Goal: Navigation & Orientation: Find specific page/section

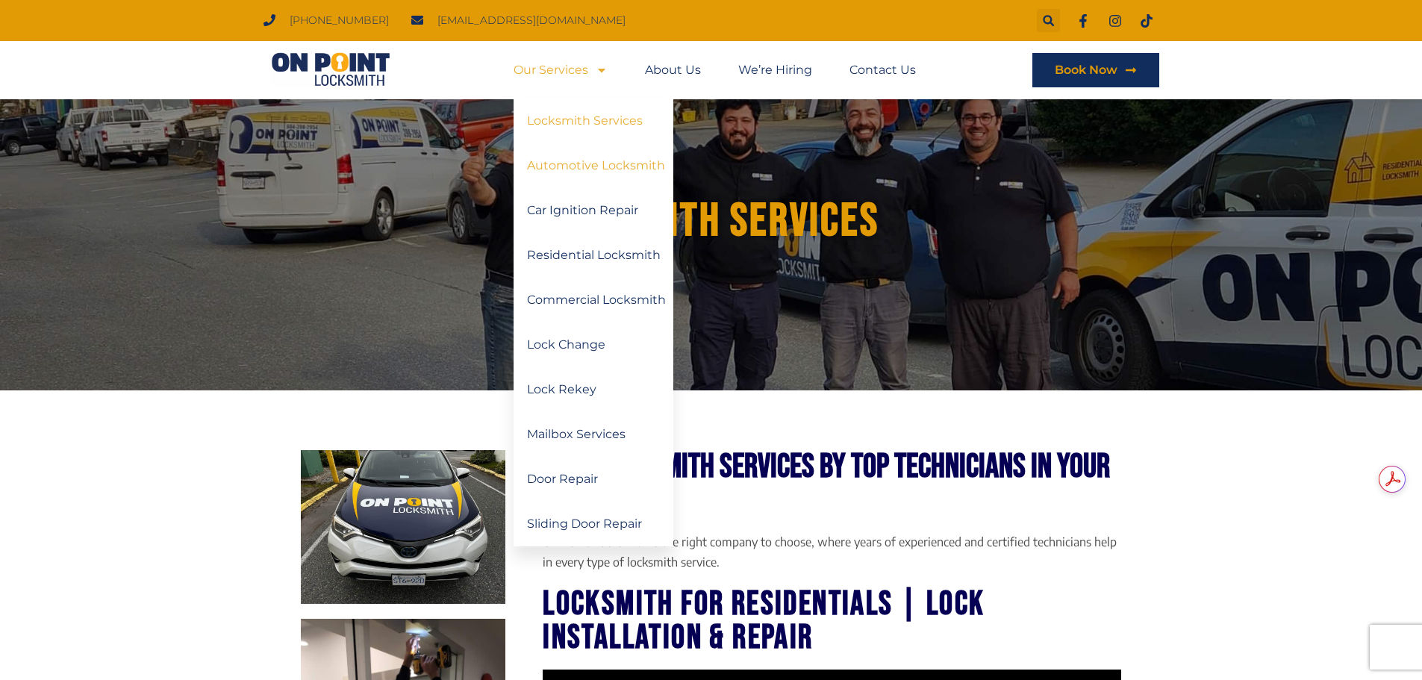
click at [570, 163] on link "Automotive Locksmith" at bounding box center [593, 165] width 160 height 45
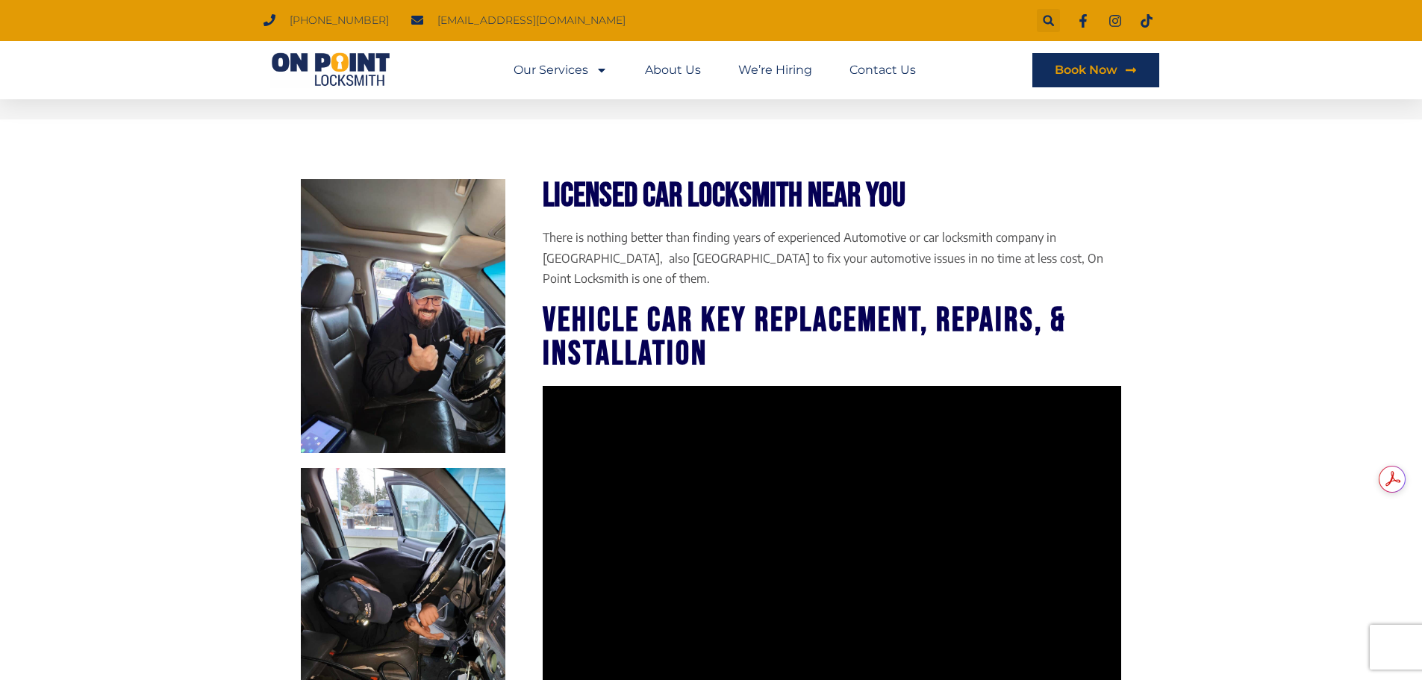
scroll to position [290, 0]
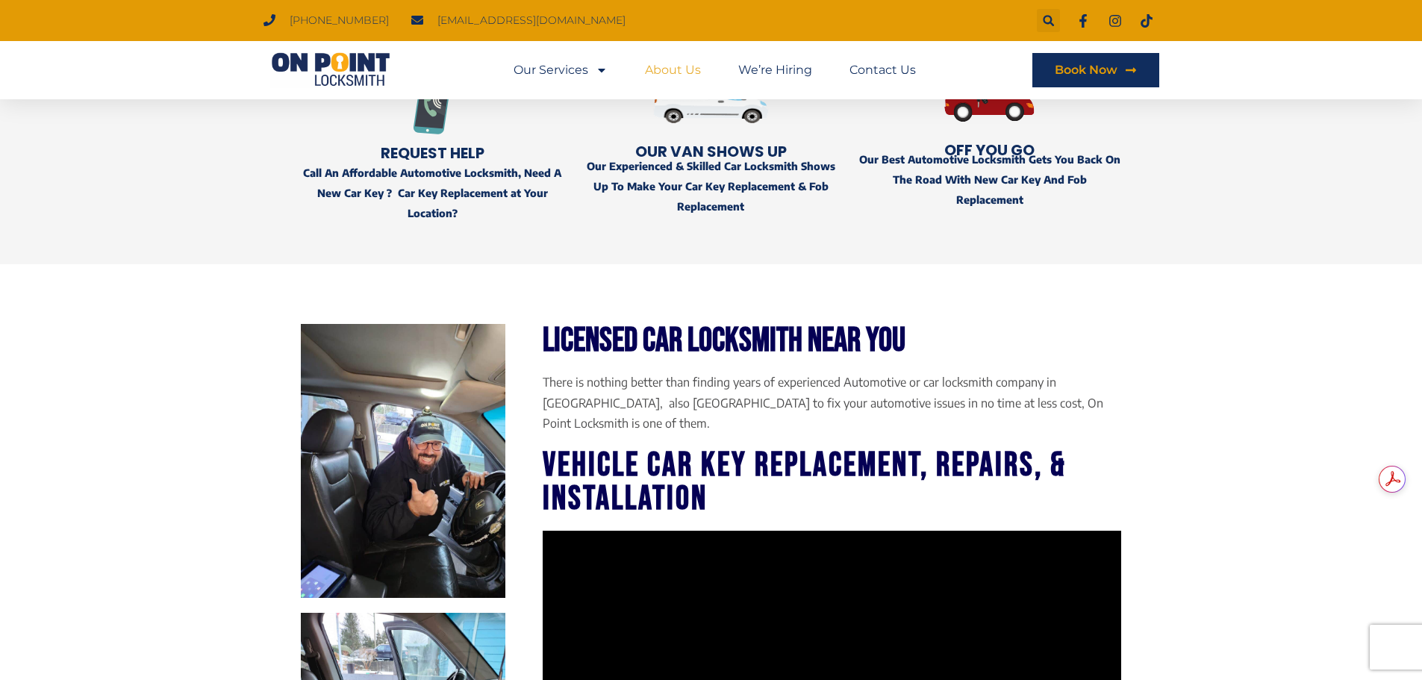
click at [681, 73] on link "About Us" at bounding box center [673, 70] width 56 height 34
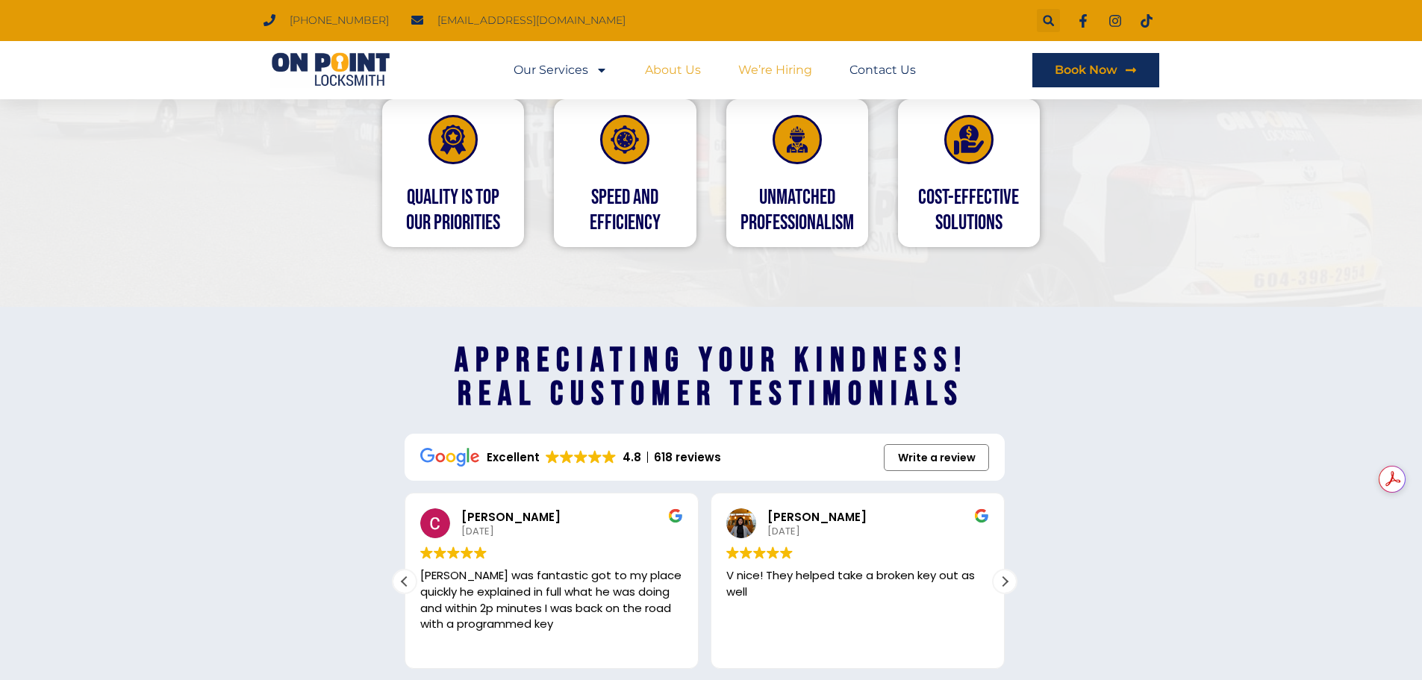
scroll to position [1848, 0]
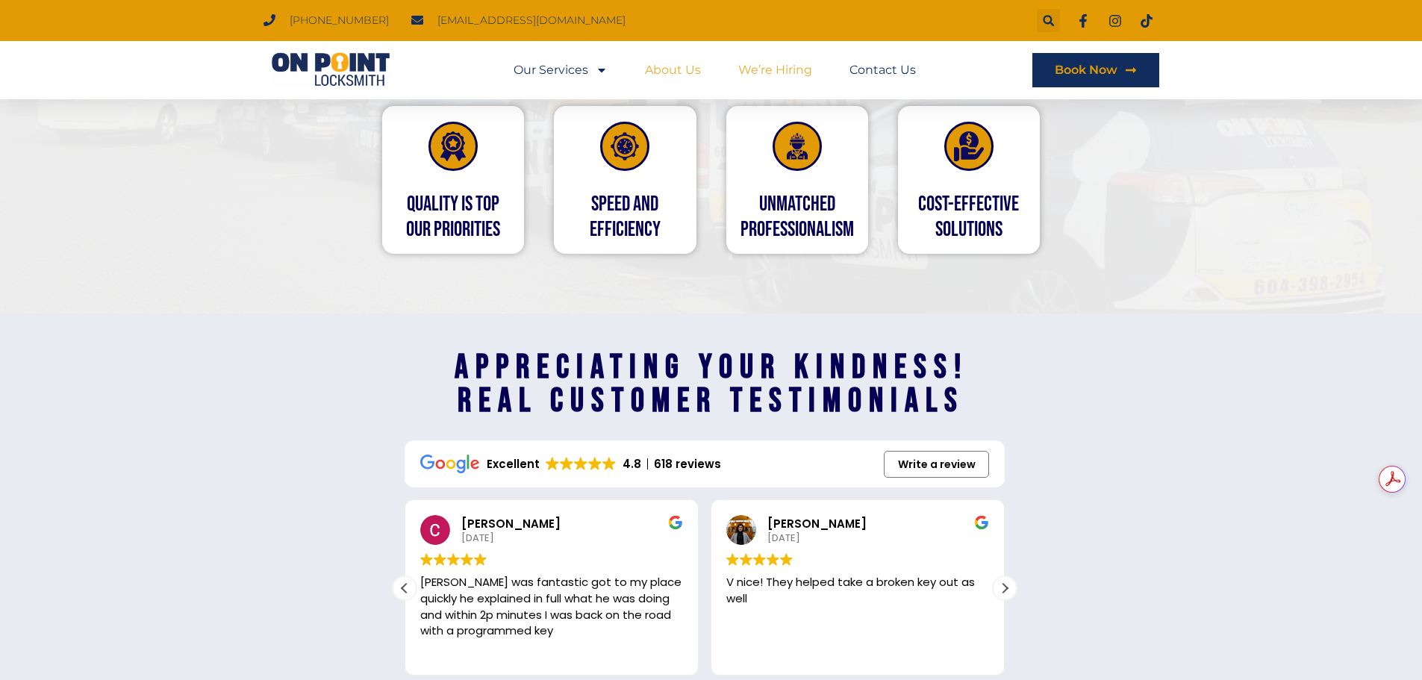
click at [781, 76] on link "We’re Hiring" at bounding box center [775, 70] width 74 height 34
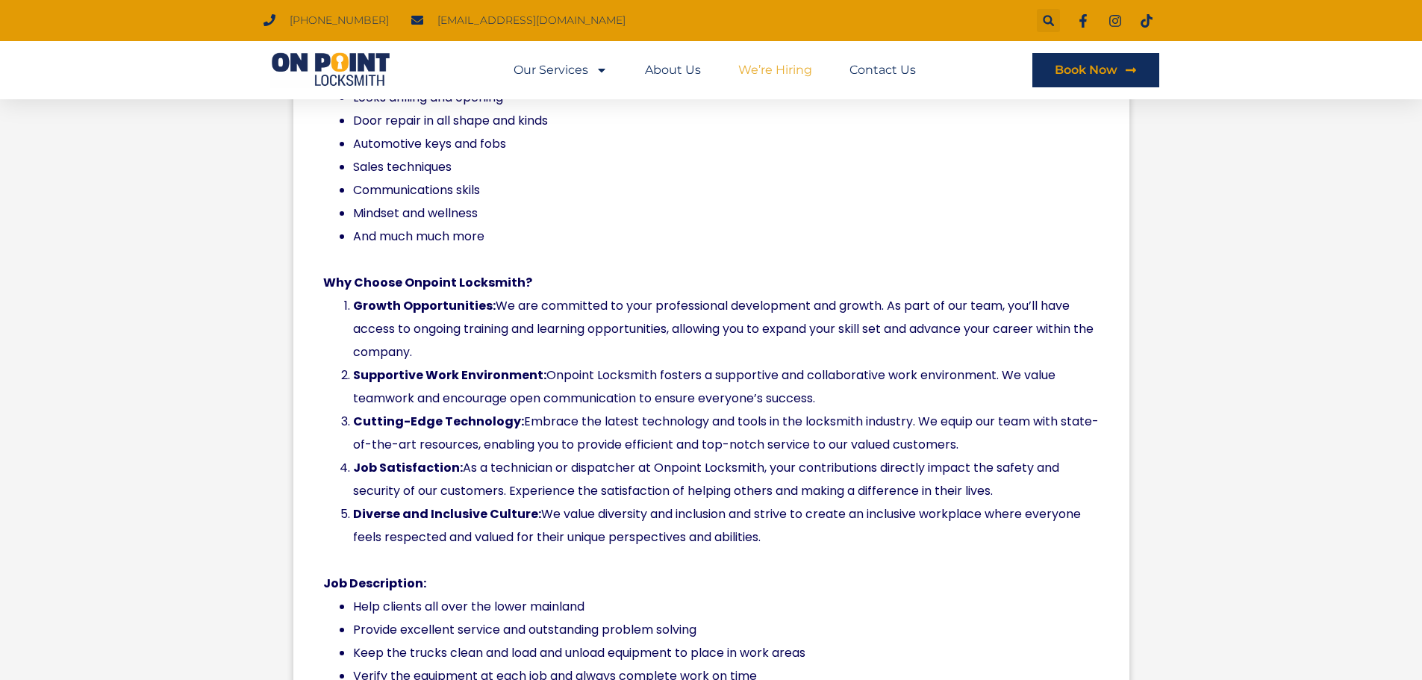
scroll to position [597, 0]
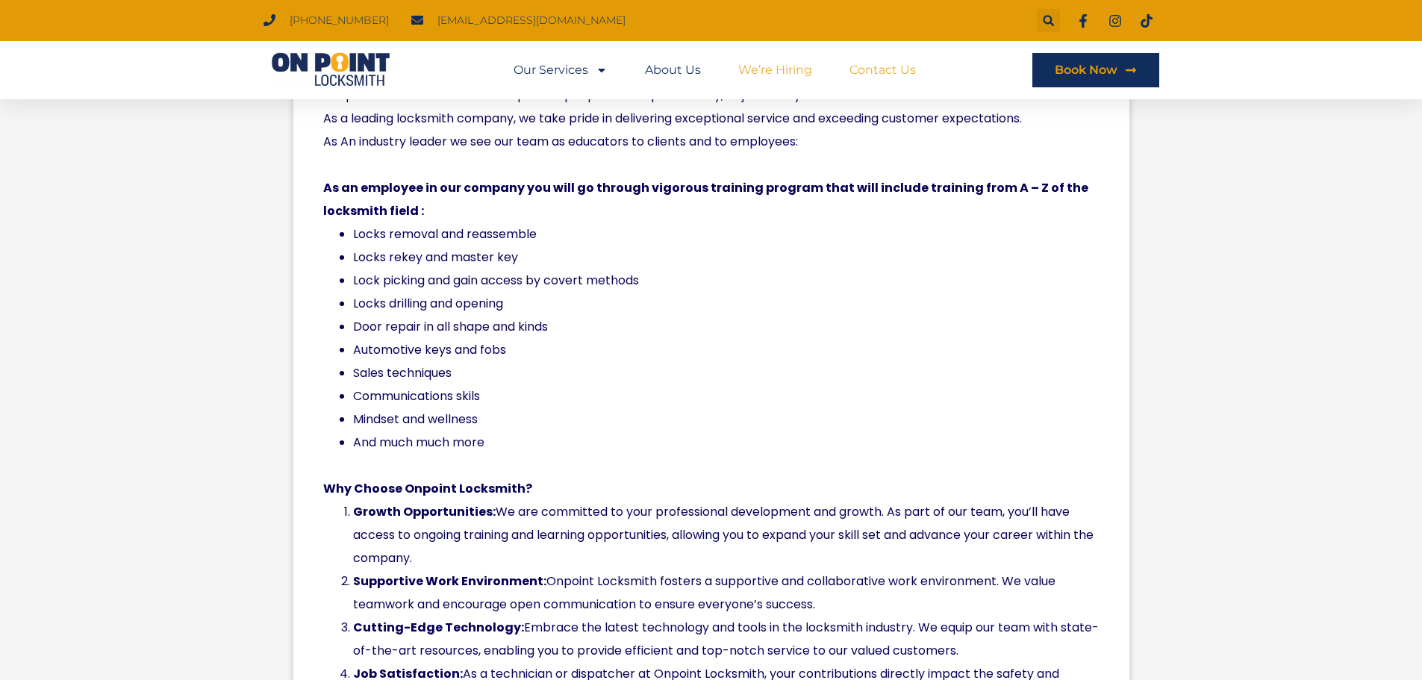
click at [873, 70] on link "Contact Us" at bounding box center [882, 70] width 66 height 34
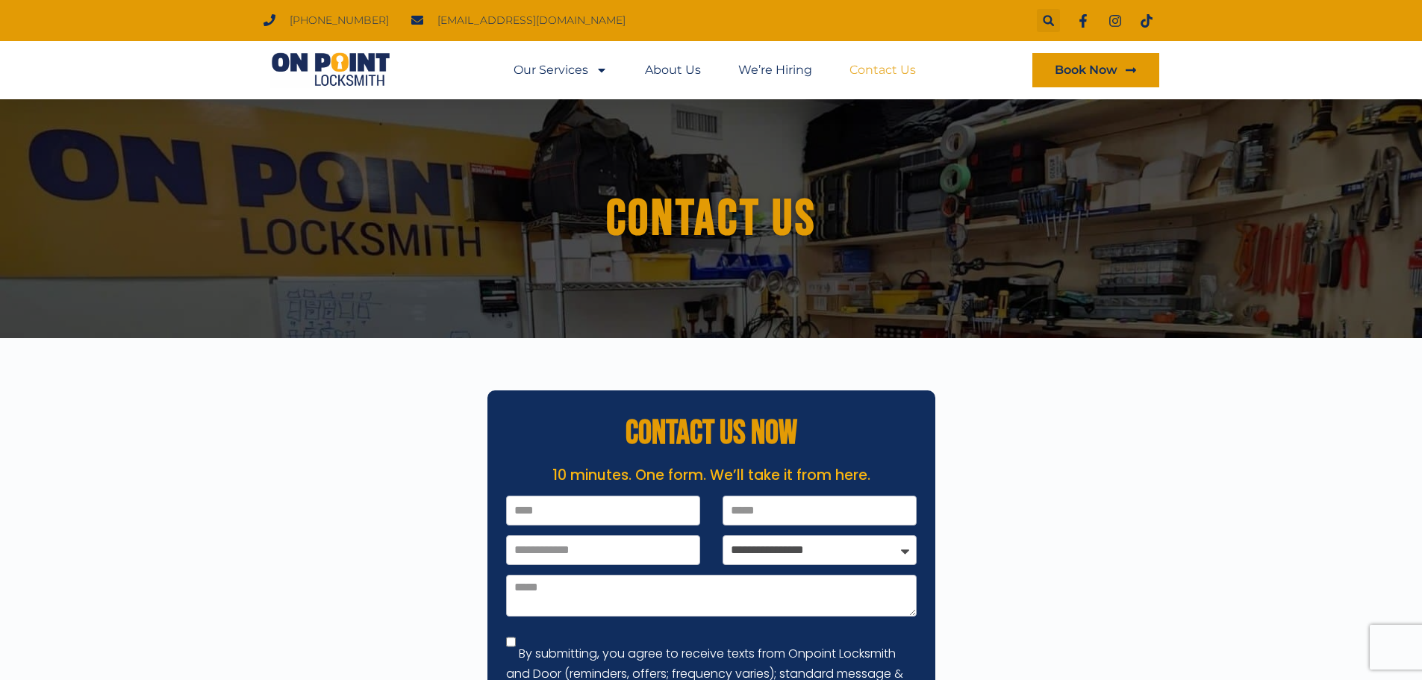
click at [1058, 70] on span "Book Now" at bounding box center [1086, 70] width 63 height 12
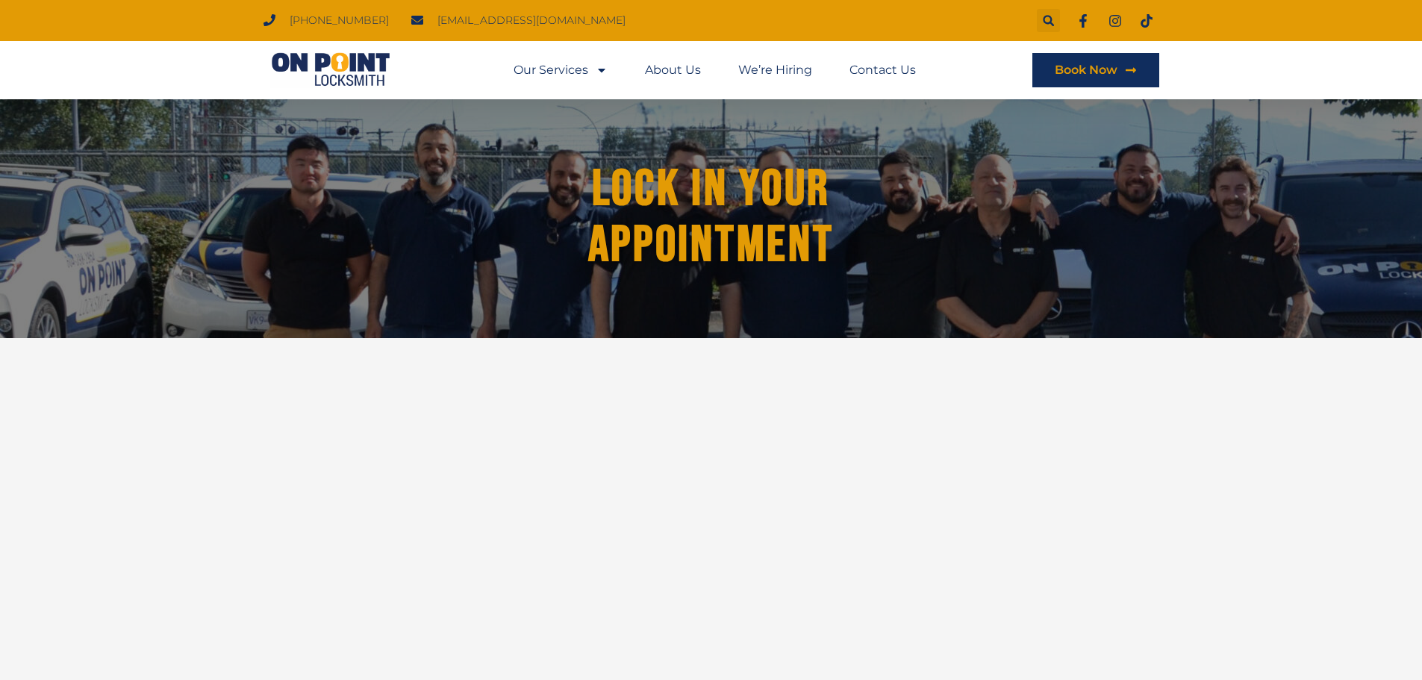
click at [696, 193] on h1 "Lock in Your Appointment" at bounding box center [711, 217] width 342 height 112
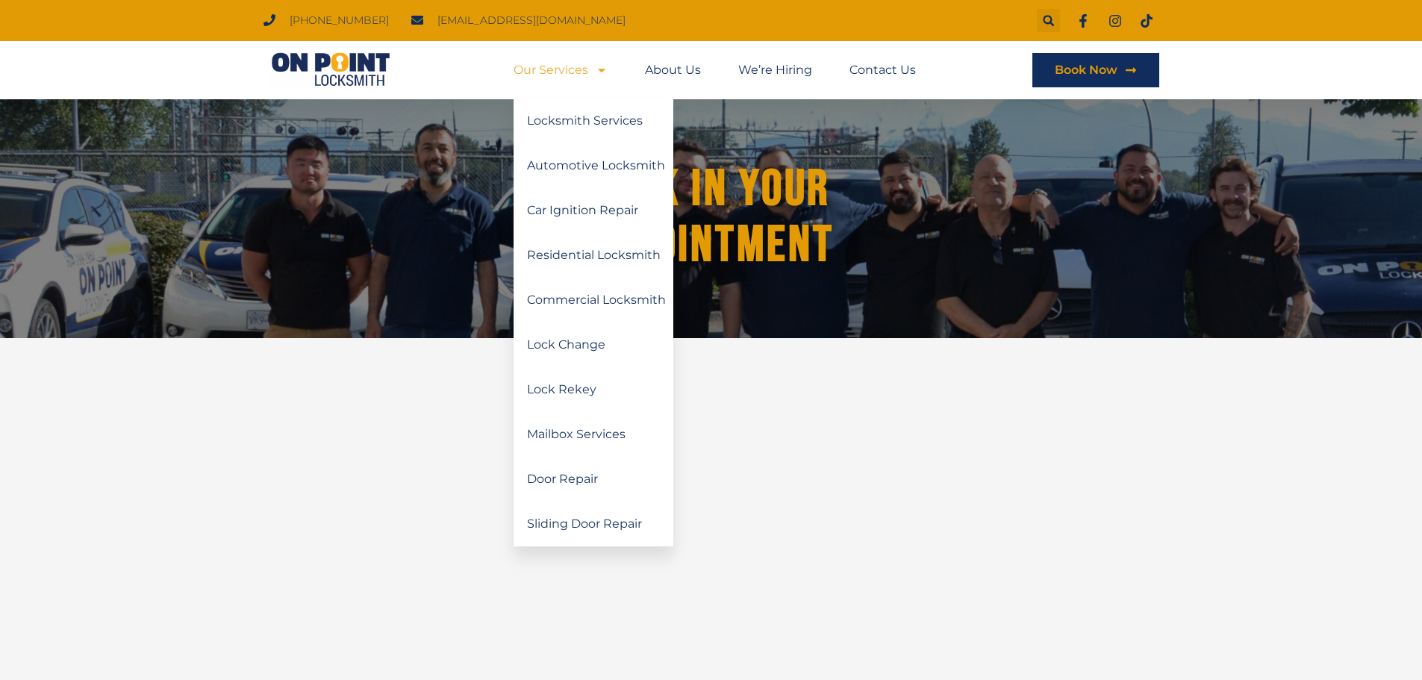
click at [337, 64] on img at bounding box center [330, 70] width 134 height 36
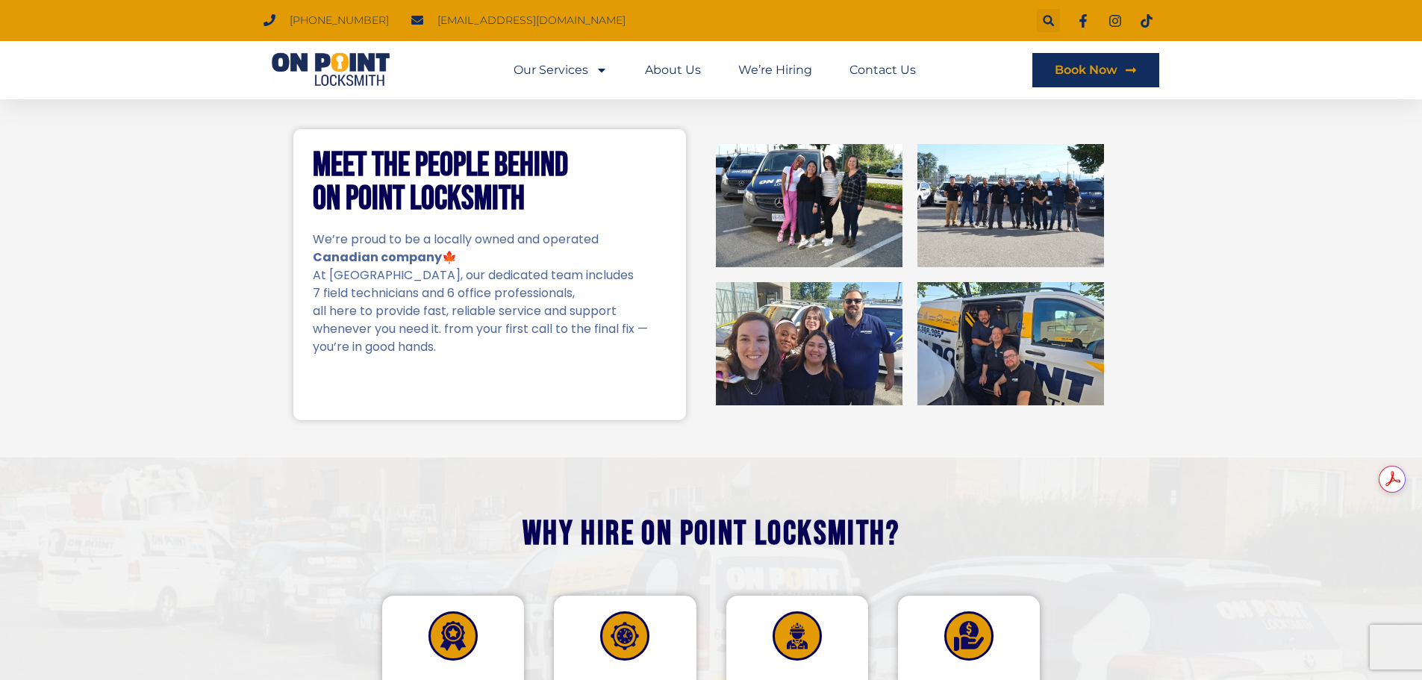
scroll to position [224, 0]
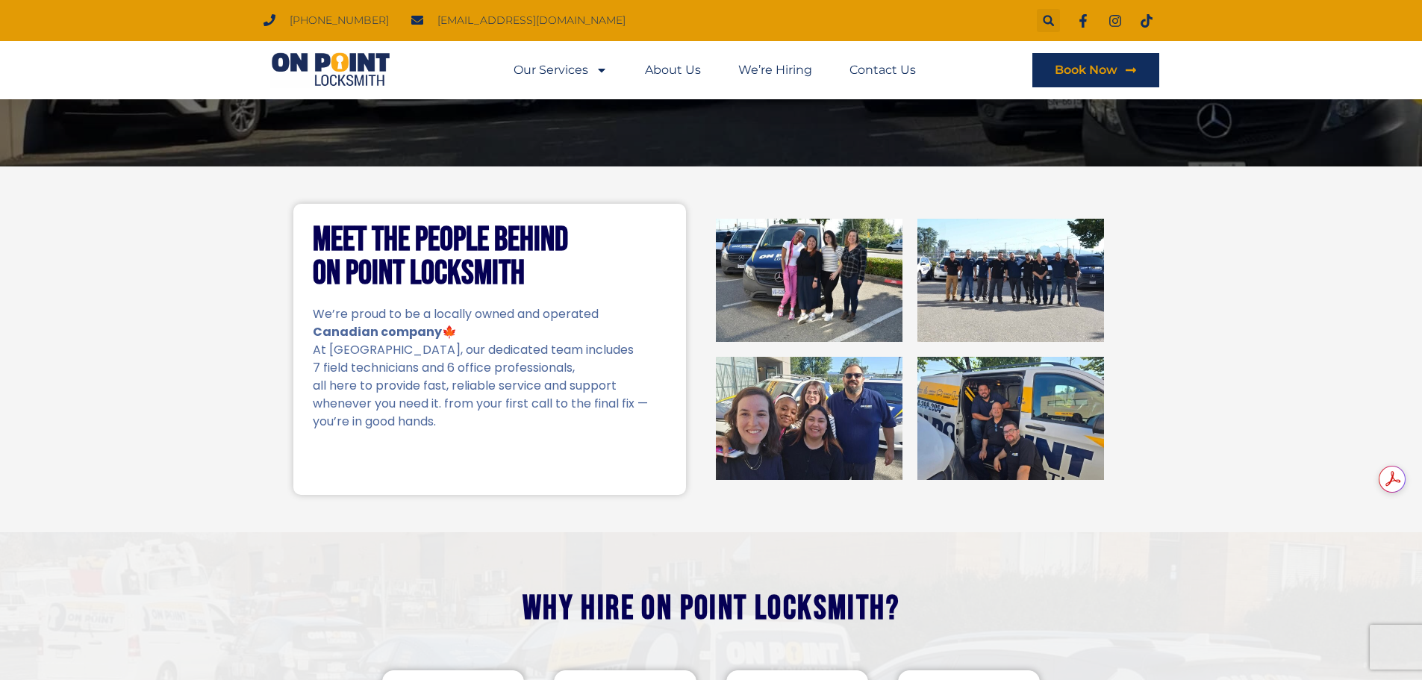
click at [393, 63] on img at bounding box center [330, 70] width 134 height 36
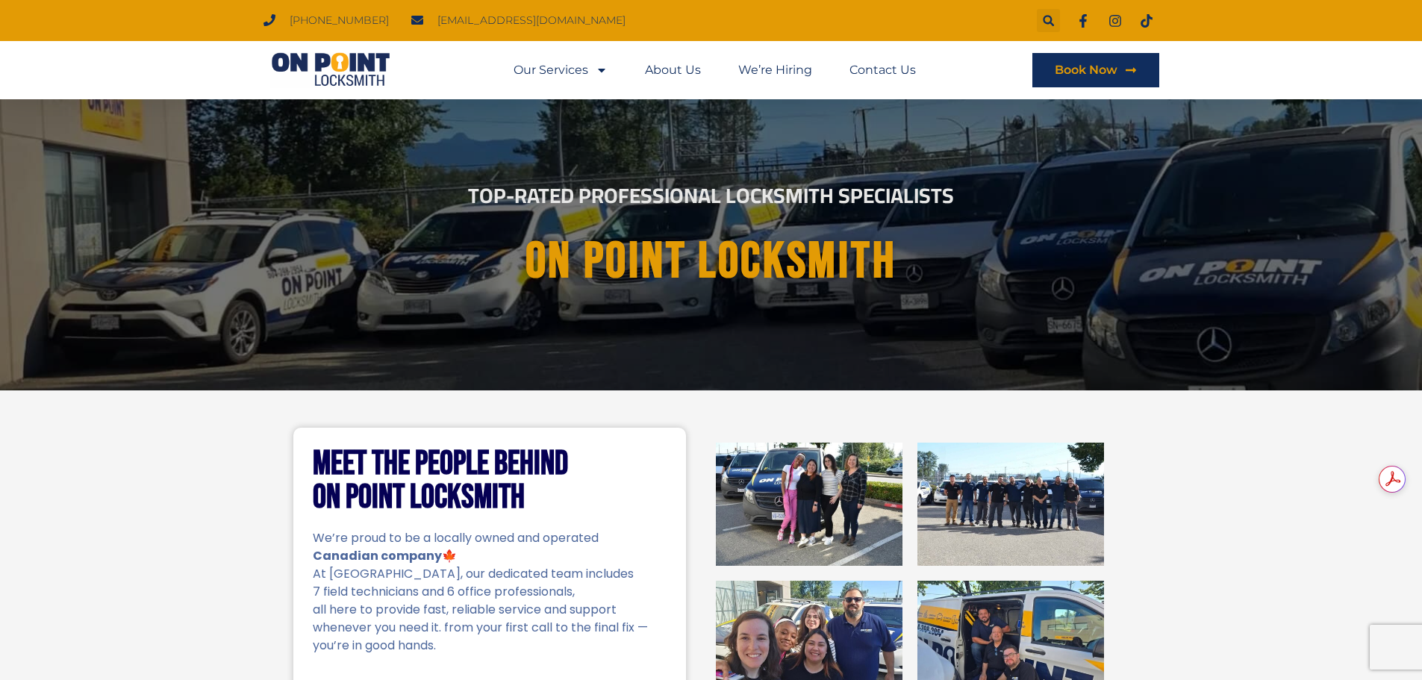
click at [378, 66] on img at bounding box center [330, 70] width 134 height 36
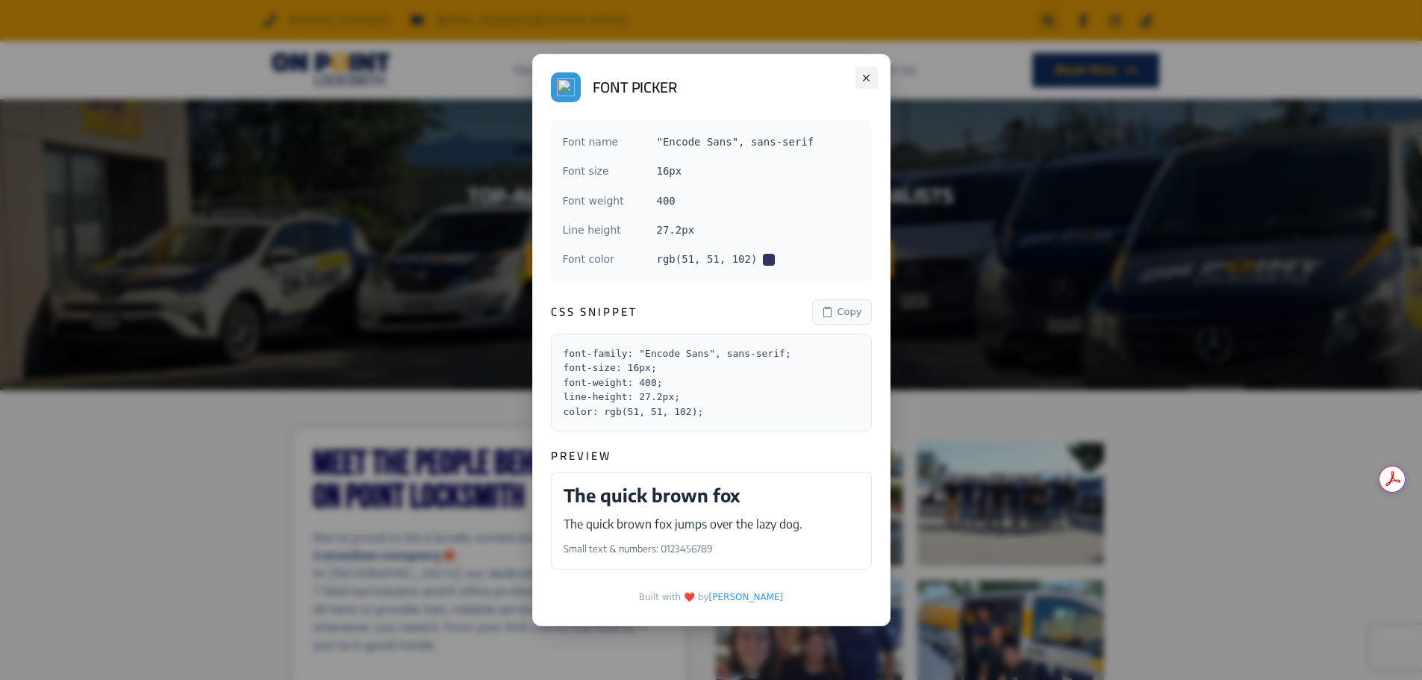
click at [870, 73] on icon at bounding box center [865, 77] width 11 height 11
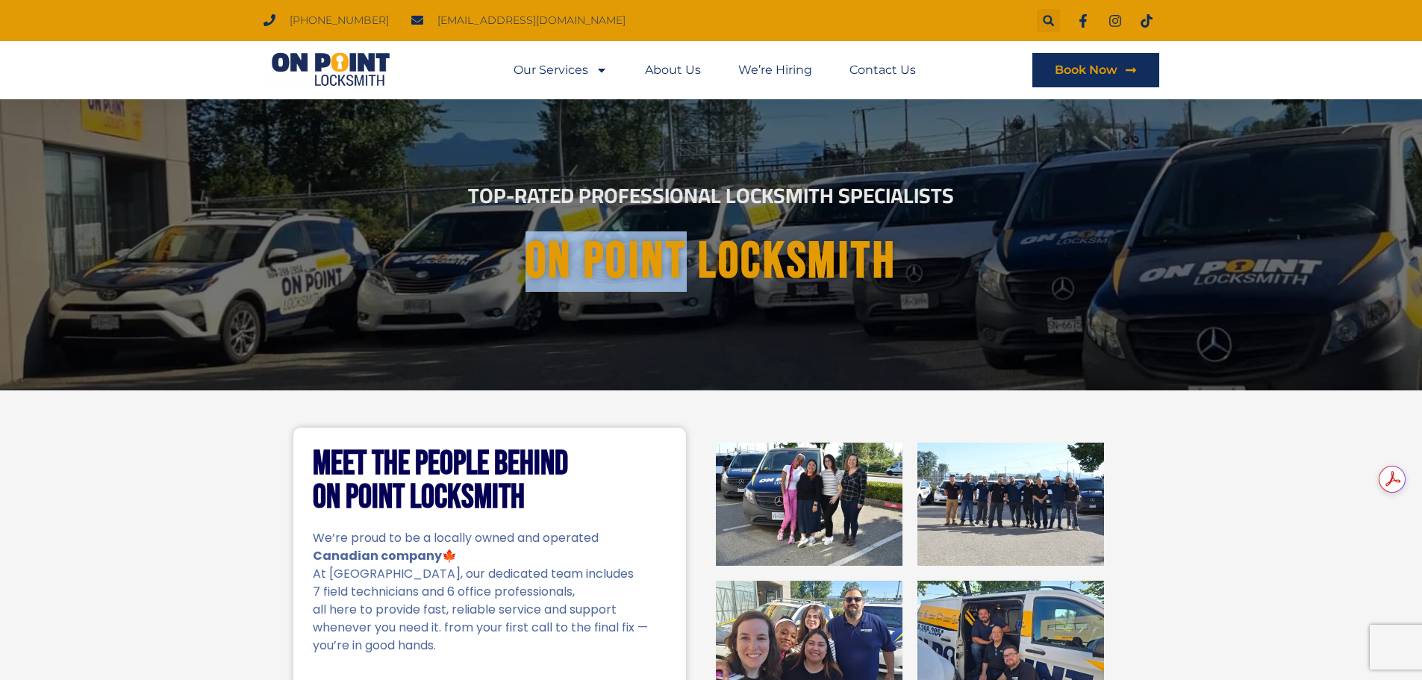
drag, startPoint x: 525, startPoint y: 254, endPoint x: 685, endPoint y: 263, distance: 160.0
click at [685, 263] on h1 "On point Locksmith" at bounding box center [711, 262] width 805 height 56
copy h1 "On point"
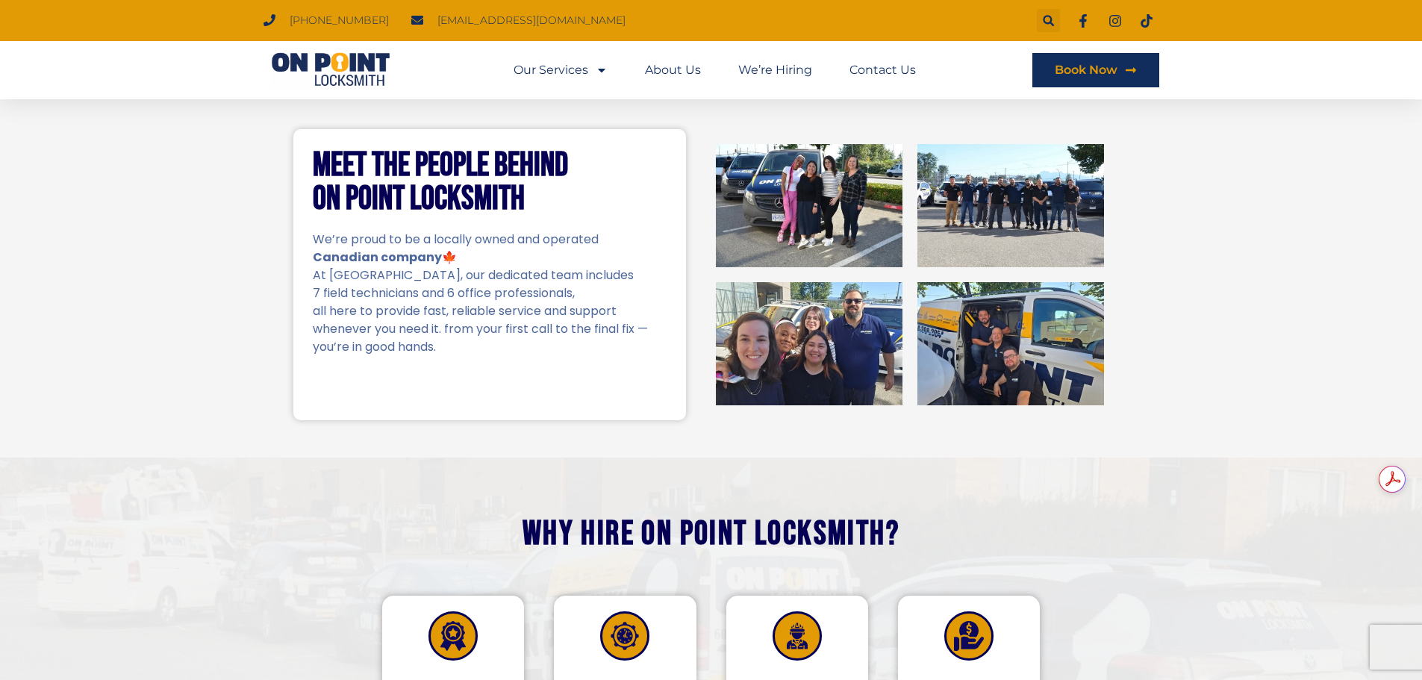
scroll to position [522, 0]
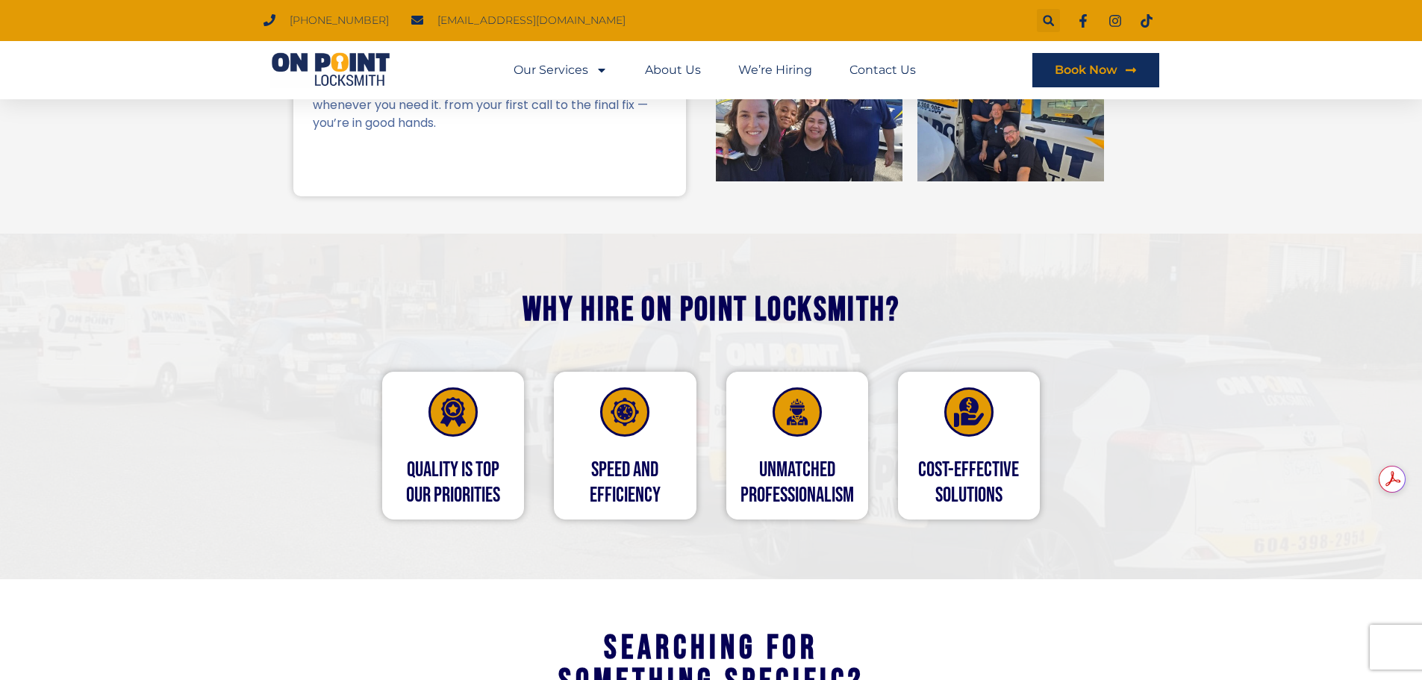
click at [625, 453] on div "SPEED and EFFICIENCY" at bounding box center [625, 446] width 142 height 148
click at [472, 459] on h4 "QUALITY IS TOP OUR PRIORITIES" at bounding box center [453, 482] width 140 height 50
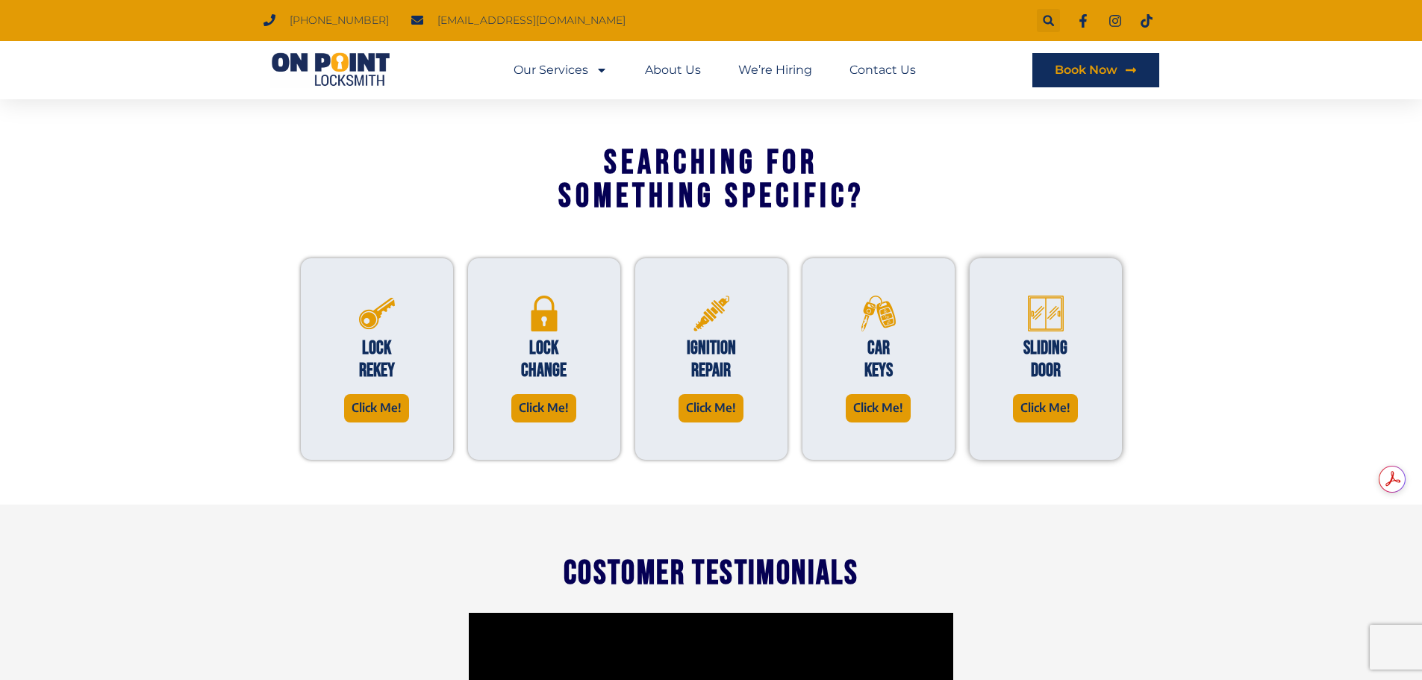
scroll to position [970, 0]
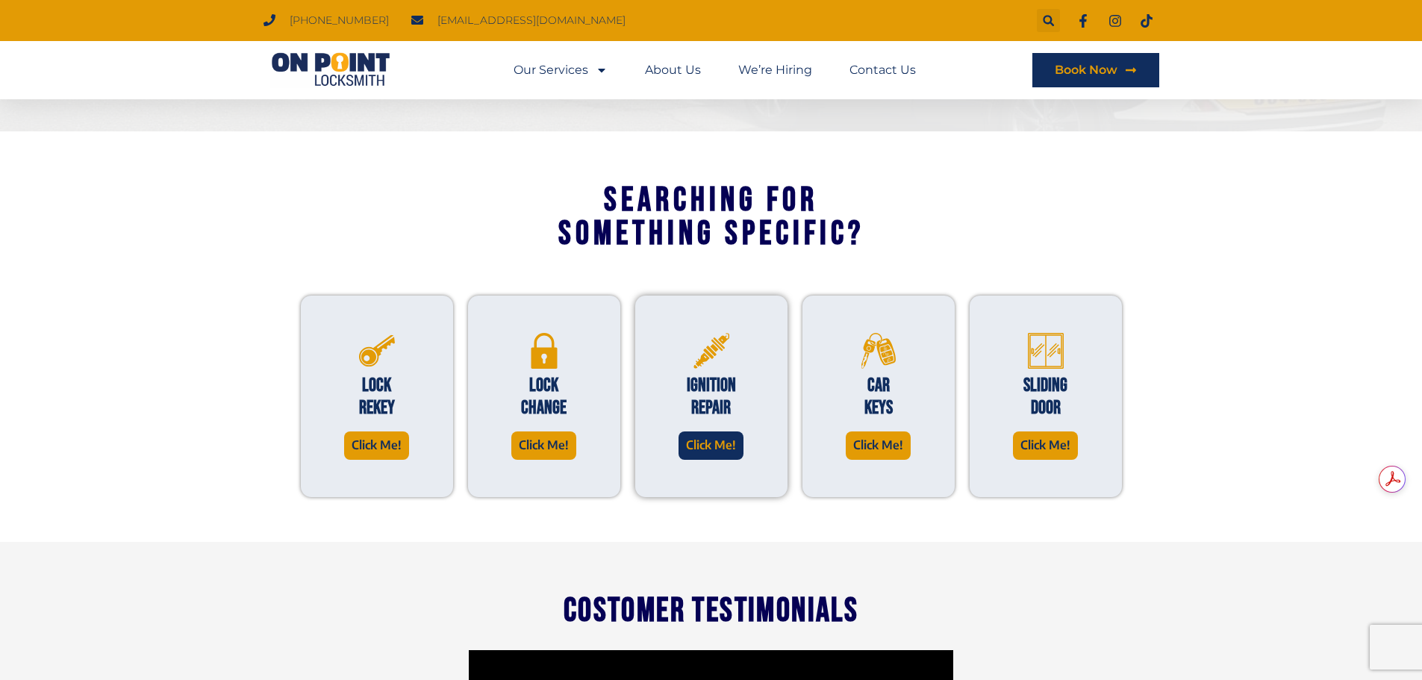
click at [724, 446] on span "Click Me!" at bounding box center [711, 445] width 50 height 20
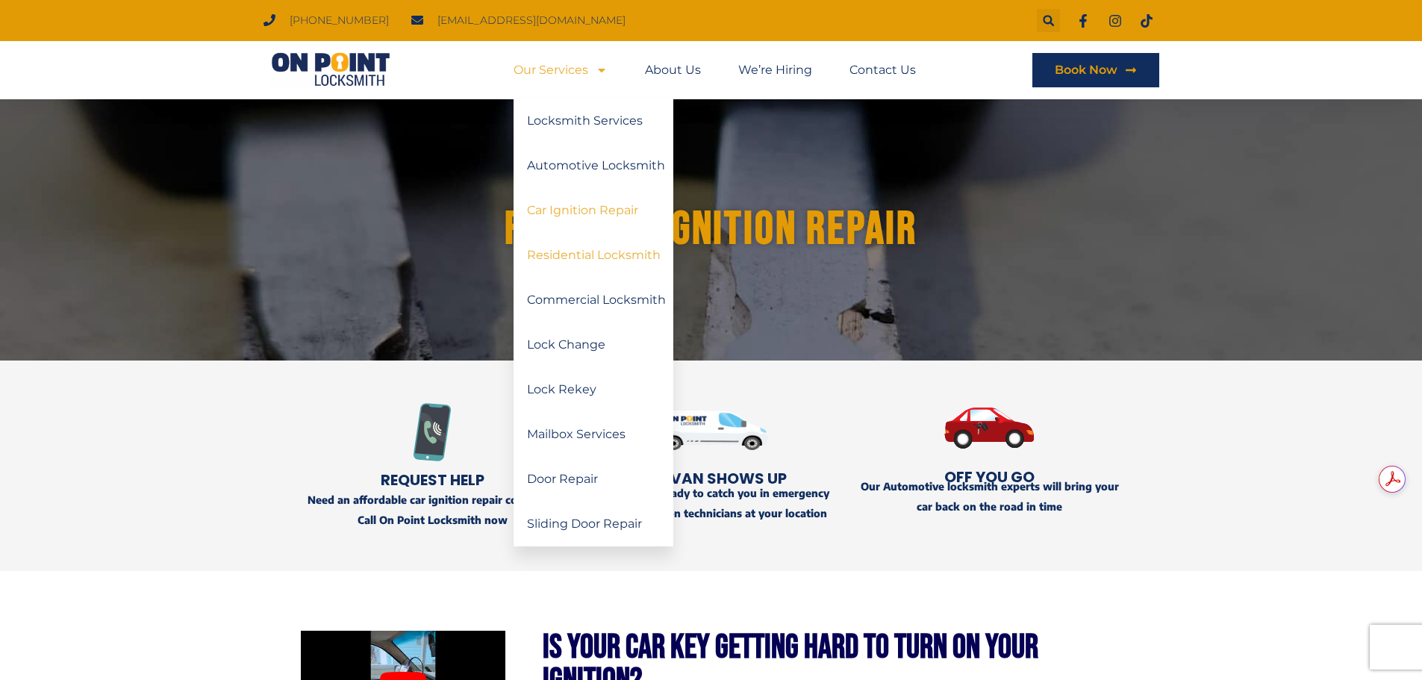
click at [578, 256] on link "Residential Locksmith" at bounding box center [593, 255] width 160 height 45
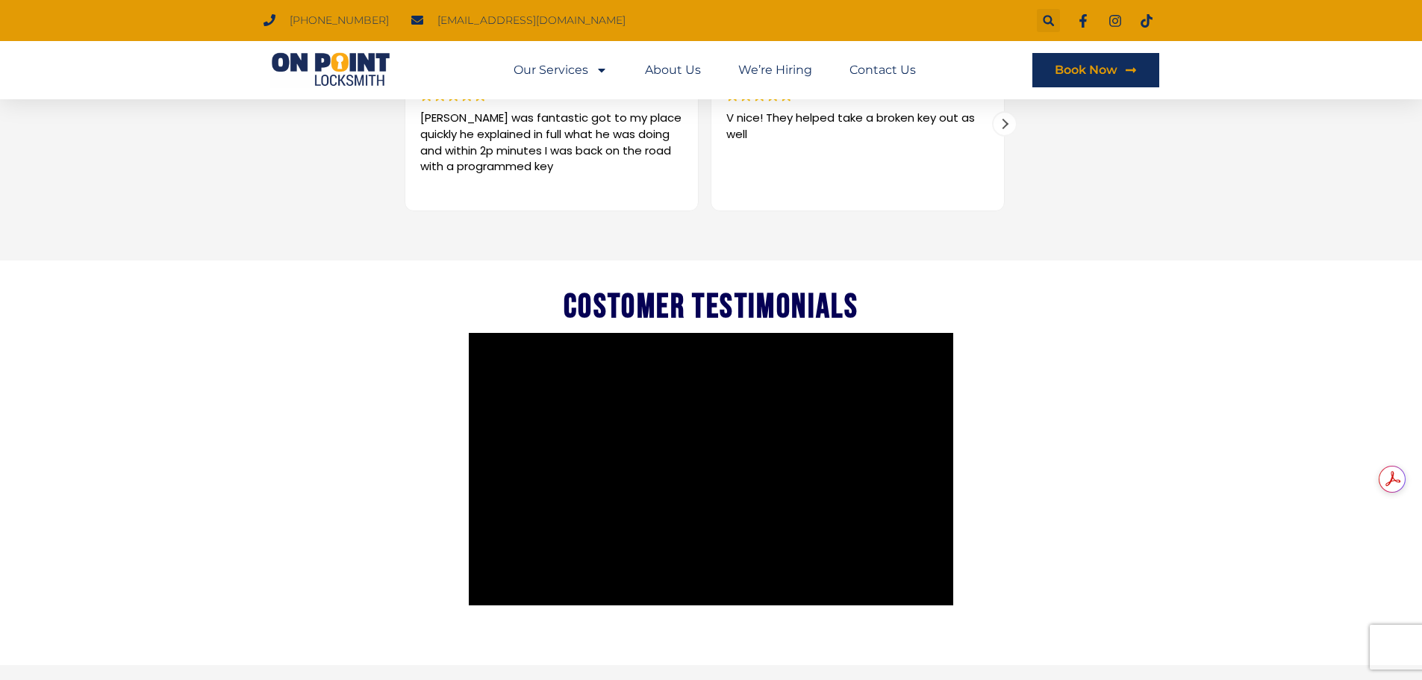
scroll to position [1343, 0]
